Goal: Use online tool/utility: Utilize a website feature to perform a specific function

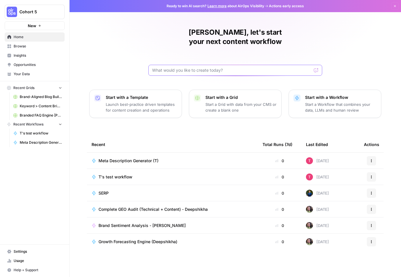
click at [204, 67] on input "text" at bounding box center [231, 70] width 159 height 6
type input "growth forecasting engine"
click at [312, 67] on button "Send" at bounding box center [316, 71] width 8 height 8
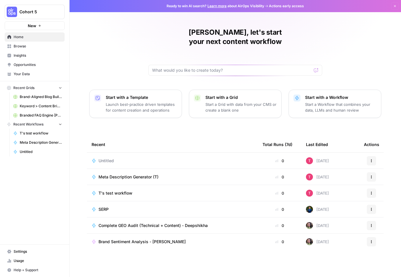
click at [372, 159] on icon "button" at bounding box center [370, 160] width 3 height 3
click at [333, 178] on span "Delete" at bounding box center [345, 178] width 46 height 6
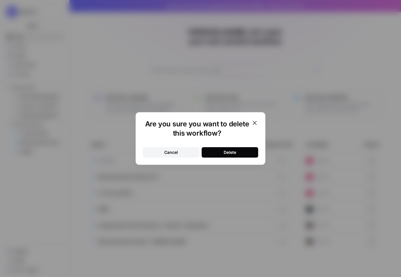
click at [232, 153] on div "Delete" at bounding box center [229, 153] width 12 height 6
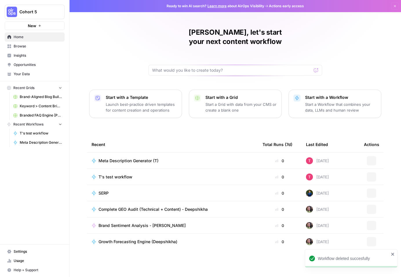
click at [22, 47] on span "Browse" at bounding box center [38, 46] width 48 height 5
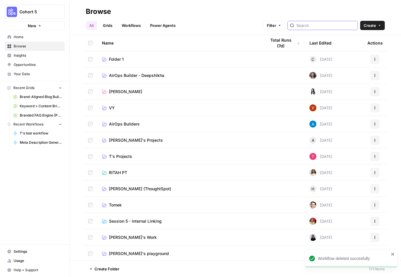
click at [318, 25] on input "search" at bounding box center [325, 26] width 59 height 6
type input "growth forecasting engine"
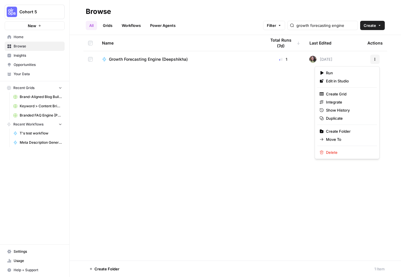
click at [375, 60] on icon "button" at bounding box center [374, 59] width 3 height 3
click at [343, 118] on span "Duplicate" at bounding box center [349, 118] width 46 height 6
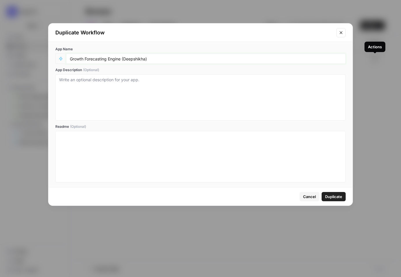
click at [143, 59] on input "Growth Forecasting Engine (Deepshikha)" at bounding box center [206, 58] width 272 height 5
drag, startPoint x: 124, startPoint y: 59, endPoint x: 146, endPoint y: 59, distance: 22.3
click at [146, 59] on input "Growth Forecasting Engine (Deepshikha)" at bounding box center [206, 58] width 272 height 5
type input "Growth Forecasting Engine (T)"
click at [327, 195] on span "Duplicate" at bounding box center [333, 197] width 17 height 6
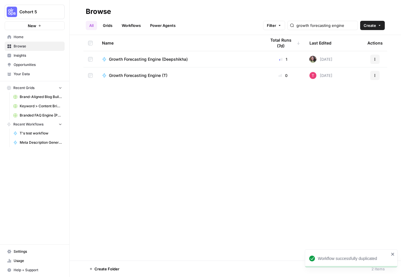
click at [374, 75] on icon "button" at bounding box center [374, 75] width 3 height 3
click at [344, 111] on span "Move To" at bounding box center [349, 110] width 46 height 6
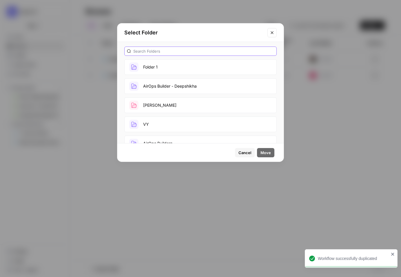
click at [159, 53] on input "text" at bounding box center [203, 51] width 141 height 6
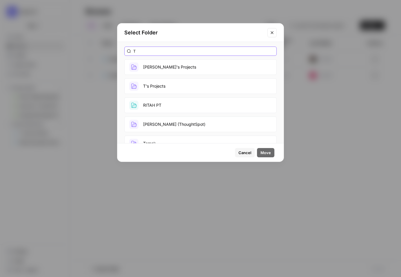
type input "T"
click at [160, 87] on button "T's Projects" at bounding box center [200, 86] width 152 height 16
click at [265, 152] on span "Move" at bounding box center [265, 153] width 10 height 6
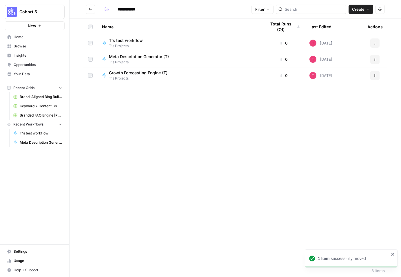
click at [138, 75] on span "Growth Forecasting Engine (T)" at bounding box center [138, 73] width 58 height 6
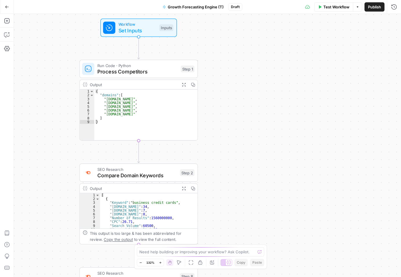
click at [154, 111] on div "{ "domains" : [ "[DOMAIN_NAME]" , "[DOMAIN_NAME]" , "[DOMAIN_NAME]" , "[DOMAIN_…" at bounding box center [145, 119] width 103 height 58
click at [123, 102] on div "{ "domains" : [ "[DOMAIN_NAME]" , "[DOMAIN_NAME]" , "[DOMAIN_NAME]" , "[DOMAIN_…" at bounding box center [145, 119] width 103 height 58
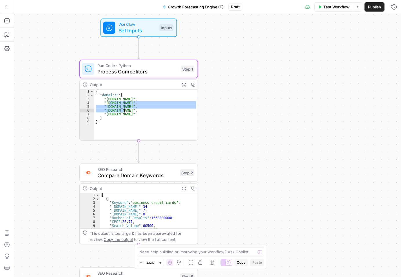
drag, startPoint x: 106, startPoint y: 100, endPoint x: 117, endPoint y: 107, distance: 13.0
click at [117, 107] on div "{ "domains" : [ "[DOMAIN_NAME]" , "[DOMAIN_NAME]" , "[DOMAIN_NAME]" , "[DOMAIN_…" at bounding box center [145, 119] width 103 height 58
click at [109, 110] on div "{ "domains" : [ "[DOMAIN_NAME]" , "[DOMAIN_NAME]" , "[DOMAIN_NAME]" , "[DOMAIN_…" at bounding box center [145, 119] width 103 height 58
click at [107, 100] on div "{ "domains" : [ "[DOMAIN_NAME]" , "[DOMAIN_NAME]" , "[DOMAIN_NAME]" , "[DOMAIN_…" at bounding box center [145, 119] width 103 height 58
click at [111, 107] on div "{ "domains" : [ "[DOMAIN_NAME]" , "[DOMAIN_NAME]" , "[DOMAIN_NAME]" , "[DOMAIN_…" at bounding box center [145, 119] width 103 height 58
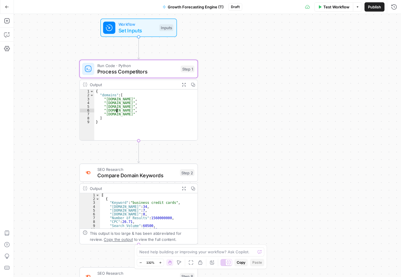
click at [107, 99] on div "{ "domains" : [ "[DOMAIN_NAME]" , "[DOMAIN_NAME]" , "[DOMAIN_NAME]" , "[DOMAIN_…" at bounding box center [145, 119] width 103 height 58
click at [106, 99] on div "{ "domains" : [ "[DOMAIN_NAME]" , "[DOMAIN_NAME]" , "[DOMAIN_NAME]" , "[DOMAIN_…" at bounding box center [145, 119] width 103 height 58
click at [115, 102] on div "{ "domains" : [ "[DOMAIN_NAME]" , "[DOMAIN_NAME]" , "[DOMAIN_NAME]" , "[DOMAIN_…" at bounding box center [145, 119] width 103 height 58
type textarea "**********"
click at [185, 87] on icon "button" at bounding box center [183, 84] width 4 height 4
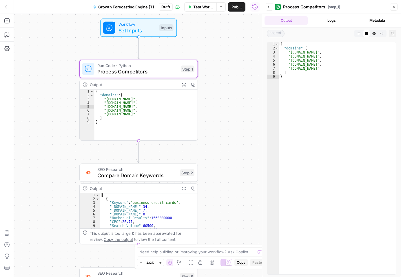
click at [294, 51] on div "{ "domains" : [ "[DOMAIN_NAME]" , "[DOMAIN_NAME]" , "[DOMAIN_NAME]" , "[DOMAIN_…" at bounding box center [336, 162] width 117 height 241
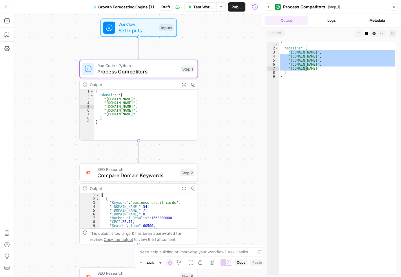
drag, startPoint x: 290, startPoint y: 52, endPoint x: 307, endPoint y: 68, distance: 22.7
click at [307, 68] on div "{ "domains" : [ "[DOMAIN_NAME]" , "[DOMAIN_NAME]" , "[DOMAIN_NAME]" , "[DOMAIN_…" at bounding box center [336, 162] width 117 height 241
click at [297, 53] on div "{ "domains" : [ "[DOMAIN_NAME]" , "[DOMAIN_NAME]" , "[DOMAIN_NAME]" , "[DOMAIN_…" at bounding box center [336, 158] width 117 height 232
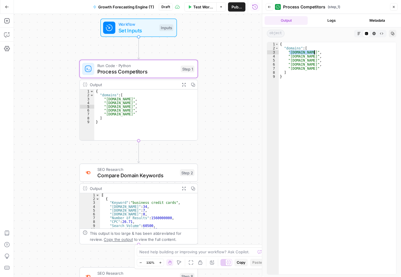
drag, startPoint x: 289, startPoint y: 53, endPoint x: 314, endPoint y: 54, distance: 25.5
click at [314, 54] on div "{ "domains" : [ "[DOMAIN_NAME]" , "[DOMAIN_NAME]" , "[DOMAIN_NAME]" , "[DOMAIN_…" at bounding box center [336, 162] width 117 height 241
paste textarea
click at [309, 56] on div "{ "domains" : [ "[DOMAIN_NAME]" , "[DOMAIN_NAME]" , "[DOMAIN_NAME]" , "[DOMAIN_…" at bounding box center [336, 162] width 117 height 241
click at [291, 63] on div "{ "domains" : [ "[DOMAIN_NAME]" , "[DOMAIN_NAME]" , "[DOMAIN_NAME]" , "[DOMAIN_…" at bounding box center [336, 162] width 117 height 241
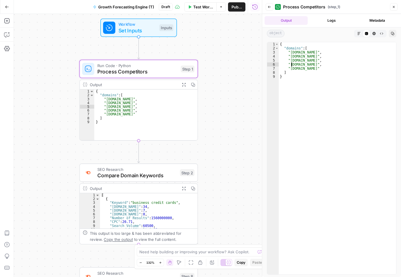
click at [315, 52] on div "{ "domains" : [ "[DOMAIN_NAME]" , "[DOMAIN_NAME]" , "[DOMAIN_NAME]" , "[DOMAIN_…" at bounding box center [336, 162] width 117 height 241
type textarea "**********"
click at [143, 72] on span "Process Competitors" at bounding box center [137, 72] width 80 height 8
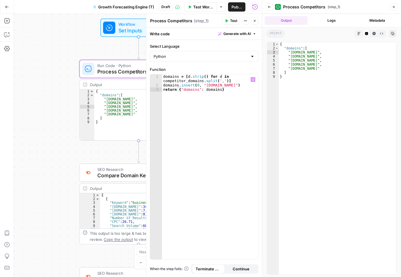
click at [124, 108] on div "{ "domains" : [ "[DOMAIN_NAME]" , "[DOMAIN_NAME]" , "[DOMAIN_NAME]" , "[DOMAIN_…" at bounding box center [145, 119] width 103 height 58
click at [256, 19] on icon "button" at bounding box center [254, 20] width 3 height 3
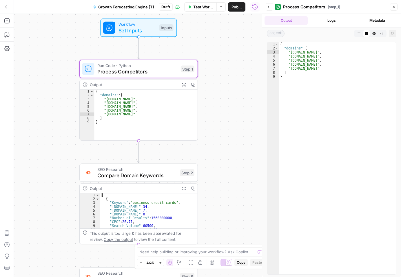
click at [141, 34] on span "Set Inputs" at bounding box center [137, 31] width 38 height 8
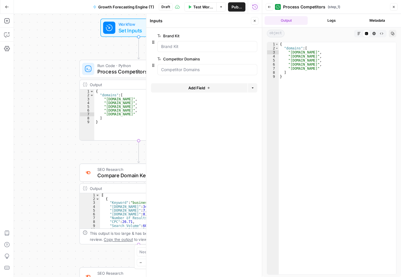
click at [256, 20] on icon "button" at bounding box center [254, 20] width 3 height 3
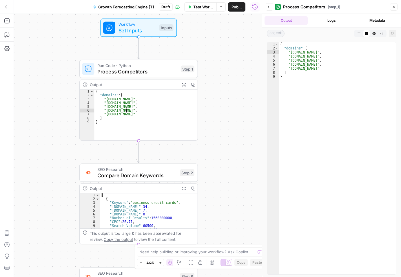
click at [143, 106] on div "{ "domains" : [ "[DOMAIN_NAME]" , "[DOMAIN_NAME]" , "[DOMAIN_NAME]" , "[DOMAIN_…" at bounding box center [145, 119] width 103 height 58
click at [142, 98] on div "{ "domains" : [ "[DOMAIN_NAME]" , "[DOMAIN_NAME]" , "[DOMAIN_NAME]" , "[DOMAIN_…" at bounding box center [145, 119] width 103 height 58
click at [115, 97] on div "{ "domains" : [ "[DOMAIN_NAME]" , "[DOMAIN_NAME]" , "[DOMAIN_NAME]" , "[DOMAIN_…" at bounding box center [145, 119] width 103 height 58
click at [126, 97] on div "{ "domains" : [ "[DOMAIN_NAME]" , "[DOMAIN_NAME]" , "[DOMAIN_NAME]" , "[DOMAIN_…" at bounding box center [145, 119] width 103 height 58
click at [119, 107] on div "{ "domains" : [ "[DOMAIN_NAME]" , "[DOMAIN_NAME]" , "[DOMAIN_NAME]" , "[DOMAIN_…" at bounding box center [145, 119] width 103 height 58
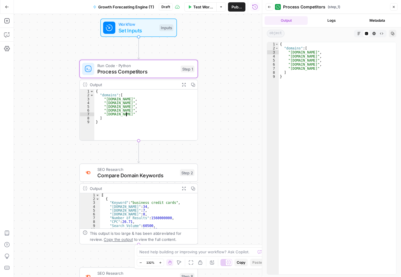
type textarea "**********"
click at [322, 64] on div "{ "domains" : [ "[DOMAIN_NAME]" , "[DOMAIN_NAME]" , "[DOMAIN_NAME]" , "[DOMAIN_…" at bounding box center [336, 162] width 117 height 241
click at [305, 50] on div "{ "domains" : [ "[DOMAIN_NAME]" , "[DOMAIN_NAME]" , "[DOMAIN_NAME]" , "[DOMAIN_…" at bounding box center [336, 162] width 117 height 241
click at [316, 51] on div "{ "domains" : [ "[DOMAIN_NAME]" , "[DOMAIN_NAME]" , "[DOMAIN_NAME]" , "[DOMAIN_…" at bounding box center [336, 162] width 117 height 241
type textarea "**********"
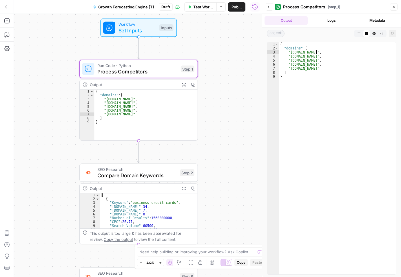
click at [307, 54] on div "{ "domains" : [ "[DOMAIN_NAME]" , "[DOMAIN_NAME]" , "[DOMAIN_NAME]" , "[DOMAIN_…" at bounding box center [336, 162] width 117 height 241
click at [120, 68] on span "Process Competitors" at bounding box center [137, 72] width 80 height 8
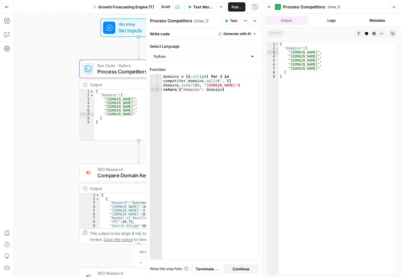
type textarea "*"
click at [109, 115] on div "{ "domains" : [ "[DOMAIN_NAME]" , "[DOMAIN_NAME]" , "[DOMAIN_NAME]" , "[DOMAIN_…" at bounding box center [145, 119] width 103 height 58
click at [255, 21] on icon "button" at bounding box center [254, 20] width 3 height 3
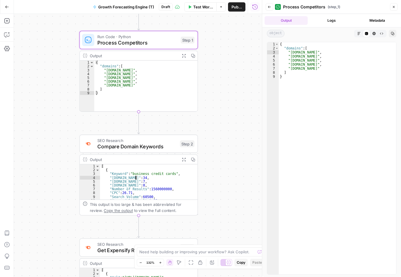
click at [127, 175] on div "[ { "Keyword" : "business credit cards" , "[DOMAIN_NAME]" : 34 , "[DOMAIN_NAME]…" at bounding box center [146, 185] width 92 height 43
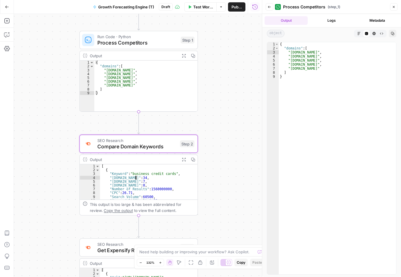
click at [130, 148] on span "Compare Domain Keywords" at bounding box center [136, 147] width 79 height 8
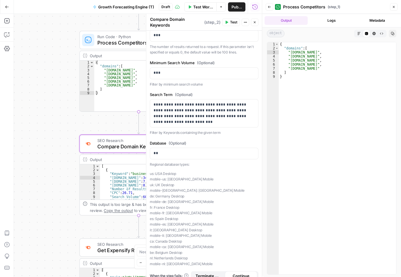
scroll to position [196, 0]
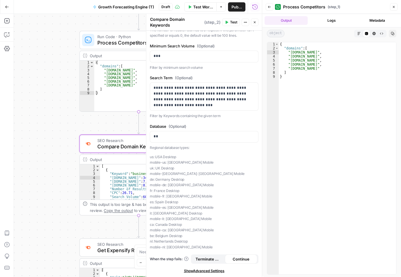
type textarea "*"
click at [110, 169] on div "[ { "Keyword" : "business credit cards" , "[DOMAIN_NAME]" : 34 , "[DOMAIN_NAME]…" at bounding box center [146, 185] width 92 height 43
click at [255, 25] on button "Close" at bounding box center [255, 23] width 8 height 8
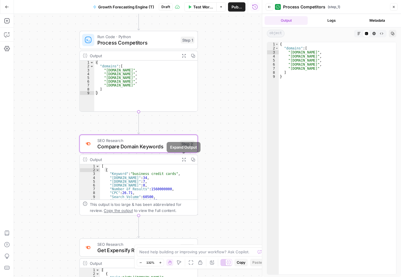
click at [186, 160] on button "Expand Output" at bounding box center [183, 159] width 9 height 9
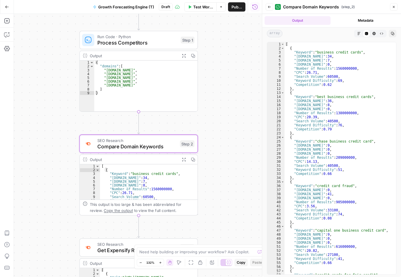
type textarea "**********"
click at [321, 52] on div "[ { "Keyword" : "business credit cards" , "[DOMAIN_NAME]" : 34 , "[DOMAIN_NAME]…" at bounding box center [337, 162] width 107 height 241
drag, startPoint x: 316, startPoint y: 51, endPoint x: 327, endPoint y: 52, distance: 11.1
click at [327, 52] on div "[ { "Keyword" : "business credit cards" , "[DOMAIN_NAME]" : 34 , "[DOMAIN_NAME]…" at bounding box center [337, 162] width 107 height 241
